Goal: Task Accomplishment & Management: Manage account settings

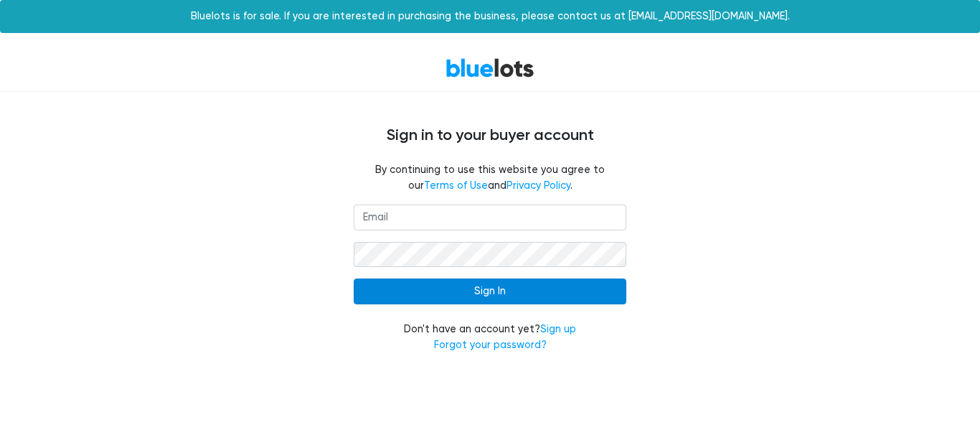
type input "[EMAIL_ADDRESS][DOMAIN_NAME]"
click at [591, 291] on input "Sign In" at bounding box center [490, 291] width 273 height 26
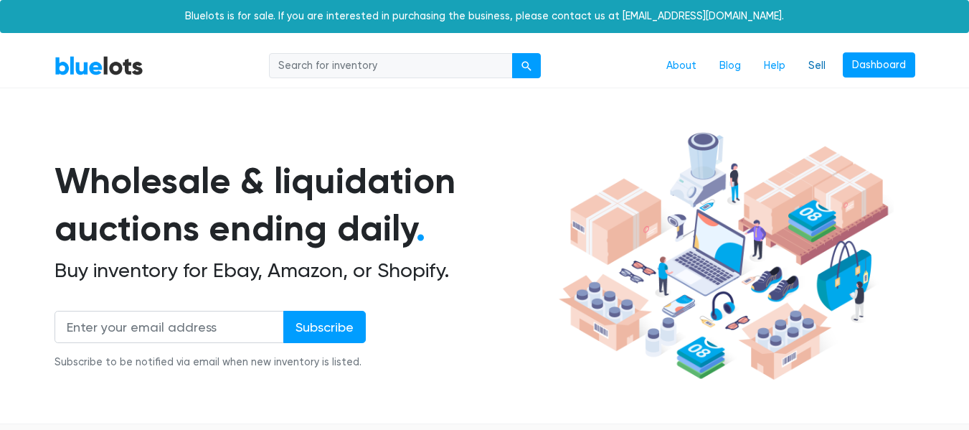
click at [826, 72] on link "Sell" at bounding box center [817, 65] width 40 height 27
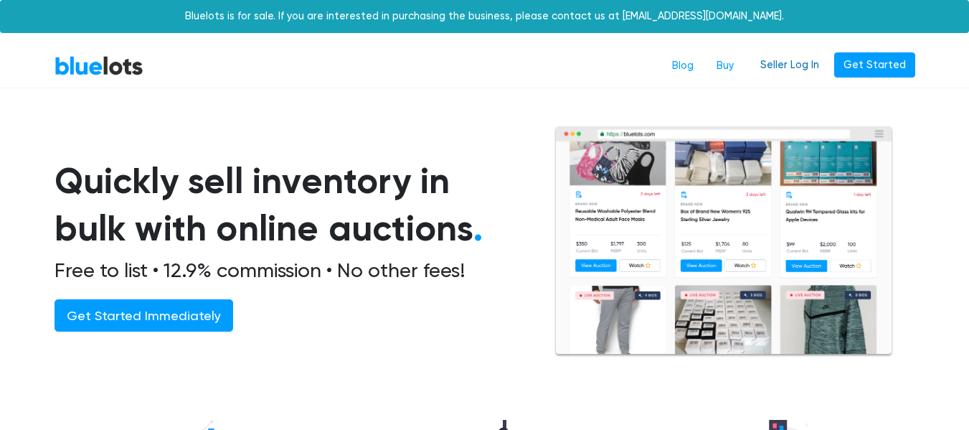
click at [809, 68] on link "Seller Log In" at bounding box center [789, 65] width 77 height 26
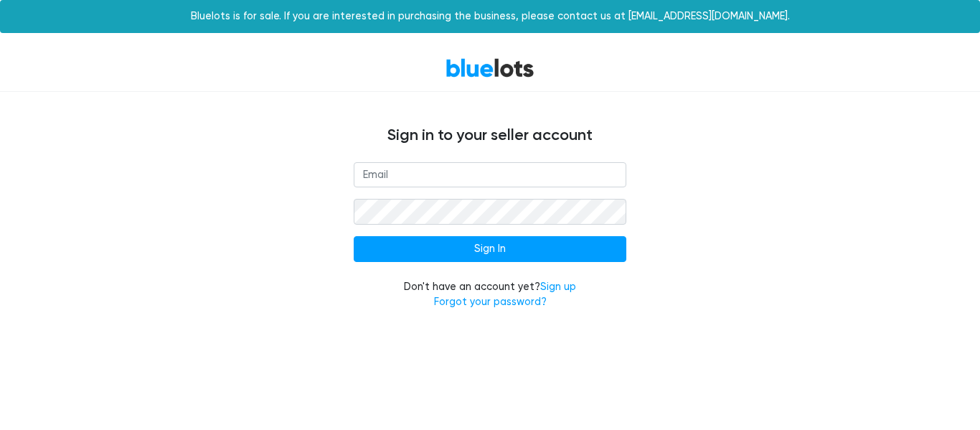
type input "[EMAIL_ADDRESS][DOMAIN_NAME]"
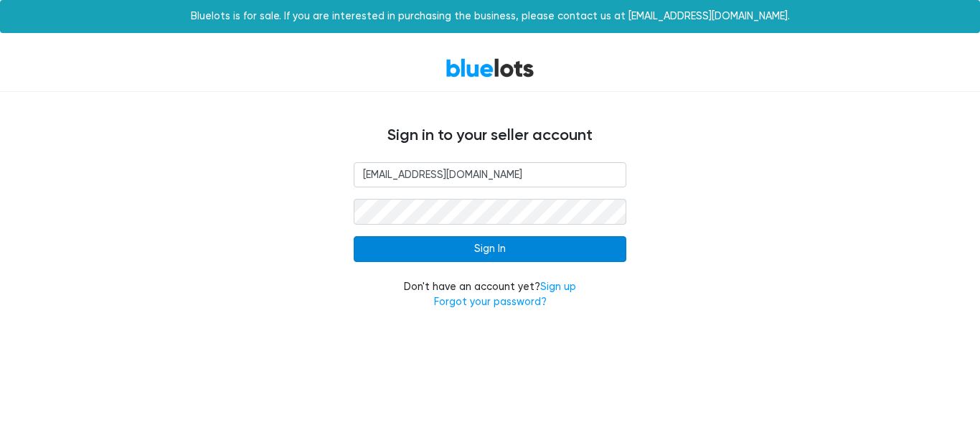
click at [413, 248] on input "Sign In" at bounding box center [490, 249] width 273 height 26
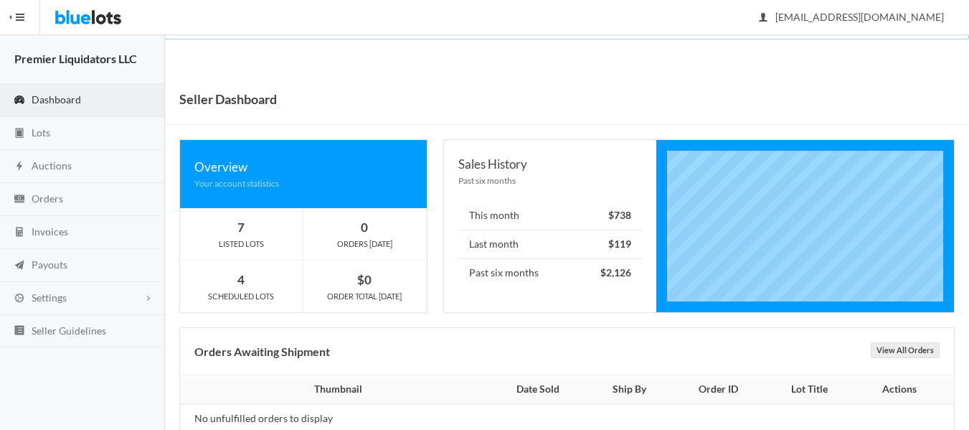
click at [55, 95] on span "Dashboard" at bounding box center [57, 99] width 50 height 12
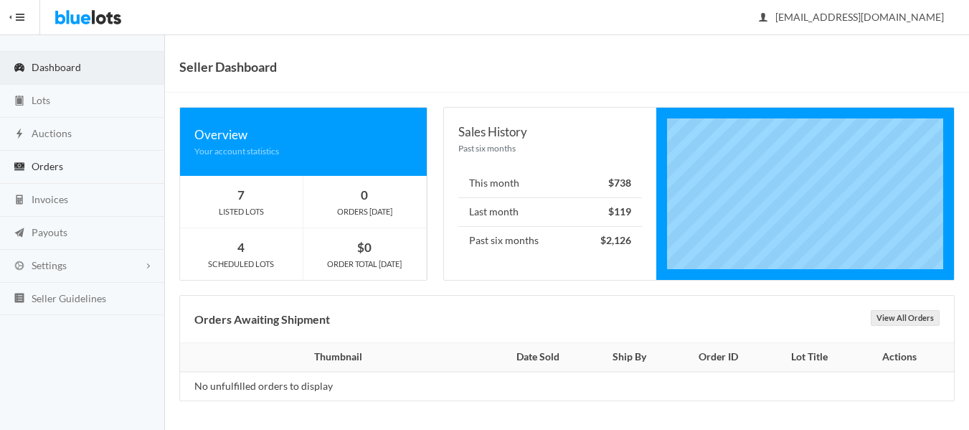
click at [47, 169] on span "Orders" at bounding box center [48, 166] width 32 height 12
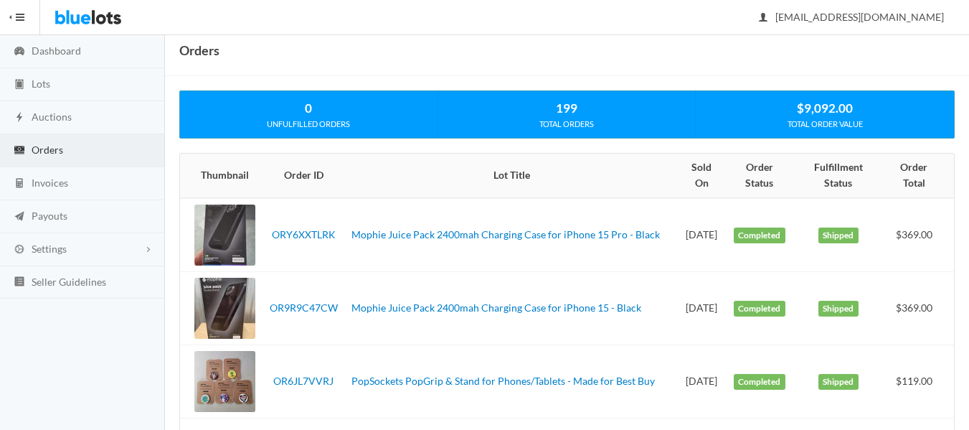
scroll to position [72, 0]
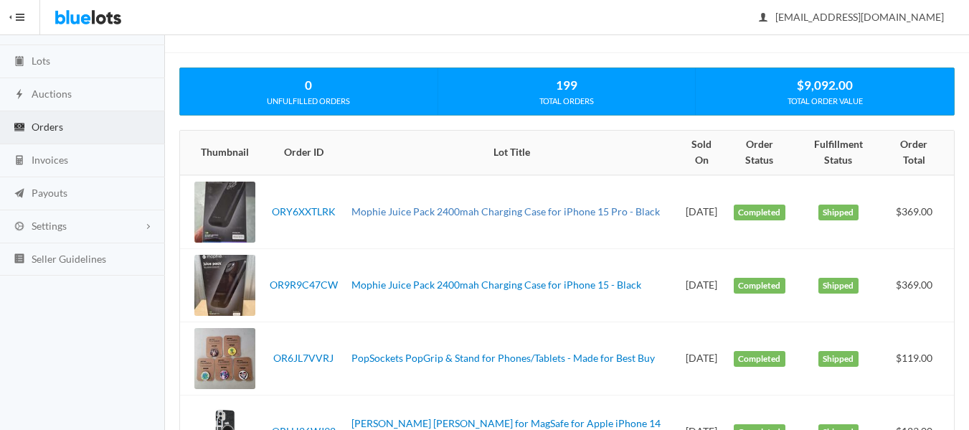
click at [499, 206] on link "Mophie Juice Pack 2400mah Charging Case for iPhone 15 Pro - Black" at bounding box center [506, 211] width 308 height 12
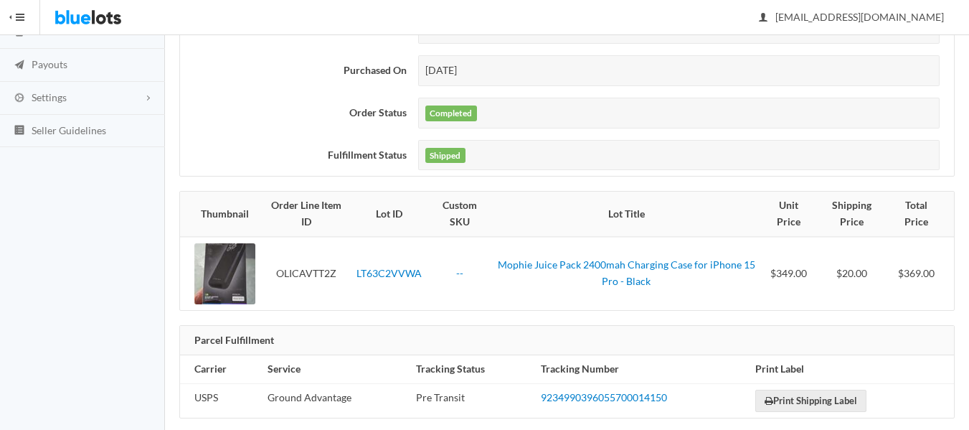
scroll to position [217, 0]
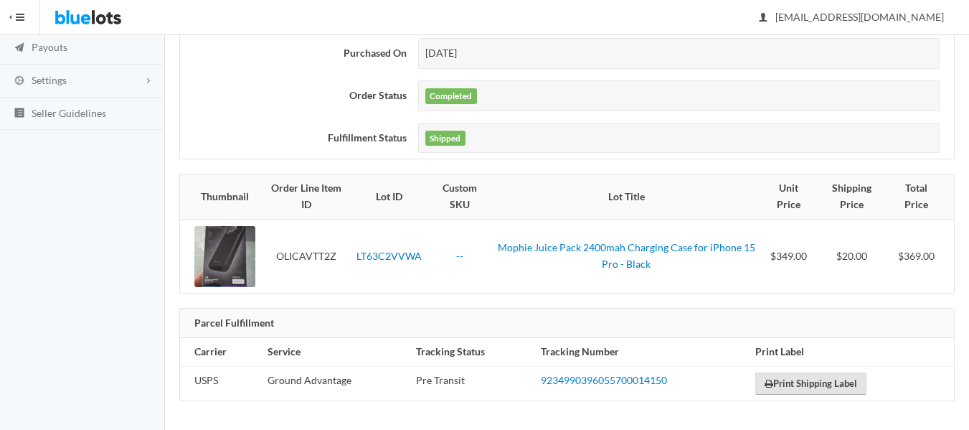
click at [821, 382] on link "Print Shipping Label" at bounding box center [810, 383] width 111 height 22
click at [564, 248] on link "Mophie Juice Pack 2400mah Charging Case for iPhone 15 Pro - Black" at bounding box center [627, 255] width 258 height 29
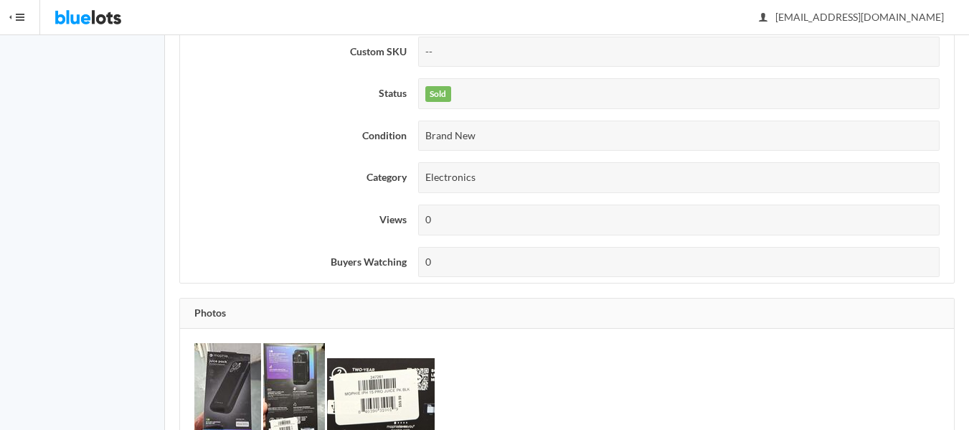
scroll to position [161, 0]
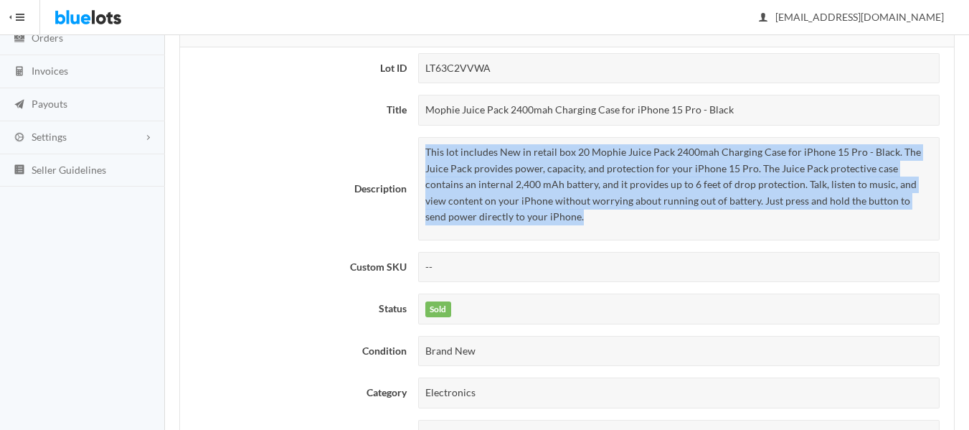
drag, startPoint x: 426, startPoint y: 152, endPoint x: 509, endPoint y: 215, distance: 104.0
click at [509, 215] on p "This lot includes New in retail box 20 Mophie Juice Pack 2400mah Charging Case …" at bounding box center [678, 184] width 507 height 81
copy p "This lot includes New in retail box 20 Mophie Juice Pack 2400mah Charging Case …"
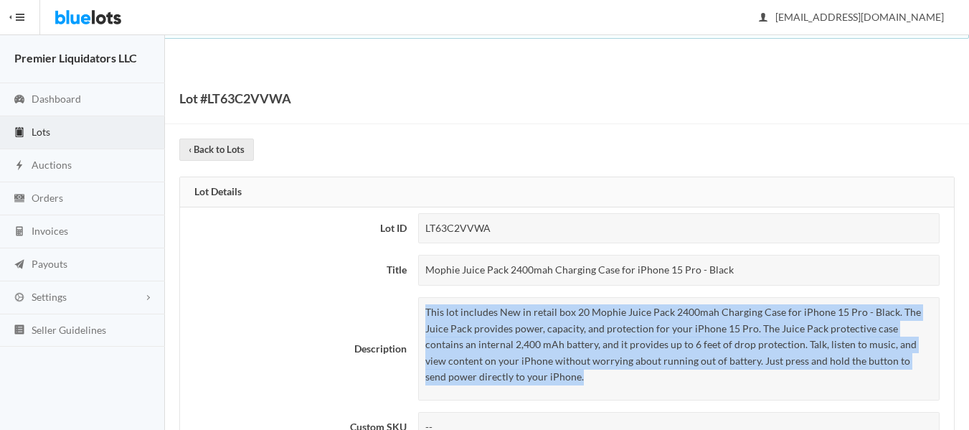
scroll to position [0, 0]
